Goal: Task Accomplishment & Management: Use online tool/utility

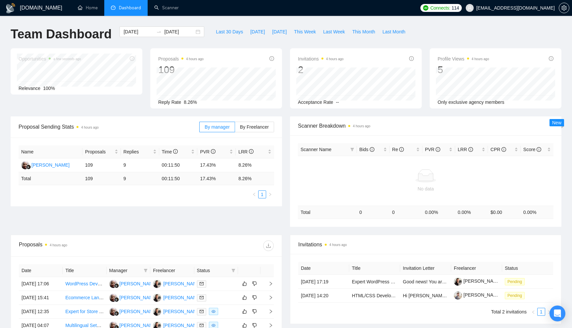
click at [378, 22] on div "GigRadar.io Home Dashboard Scanner Connects: 114 info@codevery.com Team Dashboa…" at bounding box center [286, 248] width 572 height 497
click at [168, 11] on link "Scanner" at bounding box center [166, 8] width 24 height 6
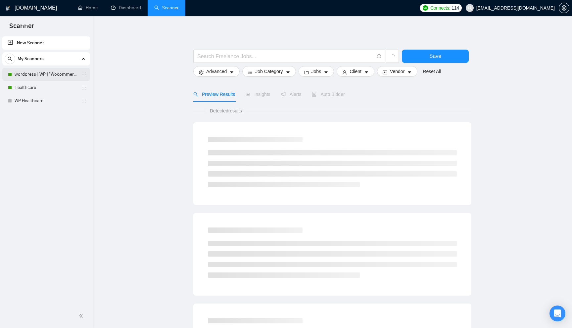
click at [44, 71] on link "wordpress | WP | "Wocommerce"" at bounding box center [46, 74] width 63 height 13
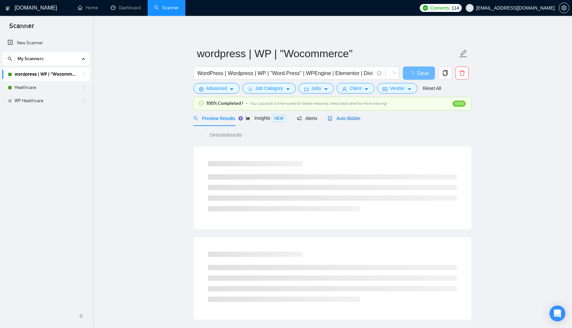
click at [356, 117] on span "Auto Bidder" at bounding box center [344, 118] width 33 height 5
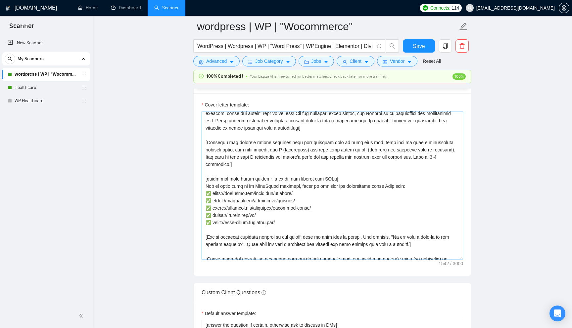
scroll to position [15, 0]
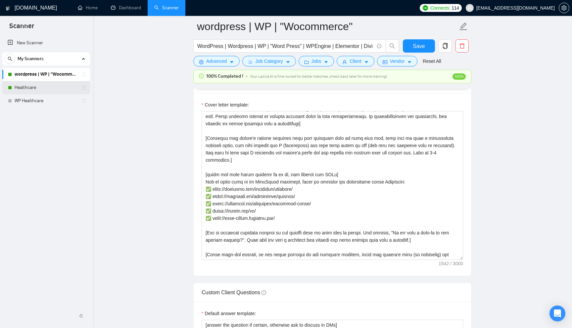
click at [55, 85] on link "Healthcare" at bounding box center [46, 87] width 63 height 13
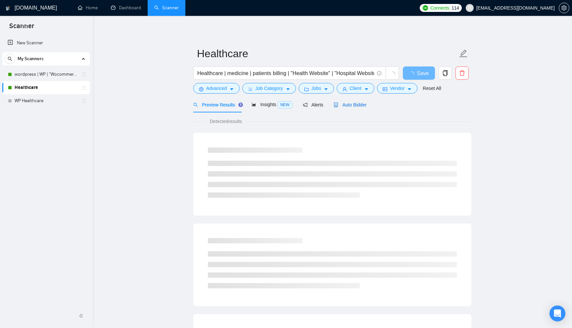
click at [352, 103] on span "Auto Bidder" at bounding box center [350, 104] width 33 height 5
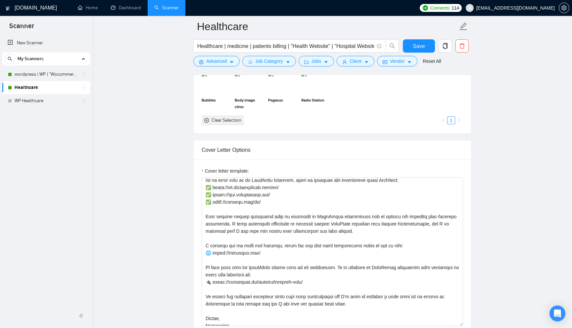
scroll to position [51, 0]
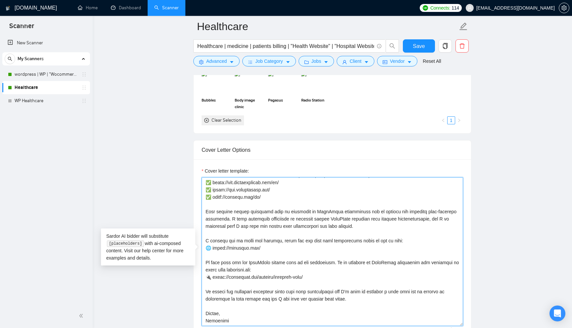
drag, startPoint x: 312, startPoint y: 280, endPoint x: 202, endPoint y: 263, distance: 111.4
click at [202, 263] on textarea "Cover letter template:" at bounding box center [332, 251] width 261 height 149
